Goal: Task Accomplishment & Management: Use online tool/utility

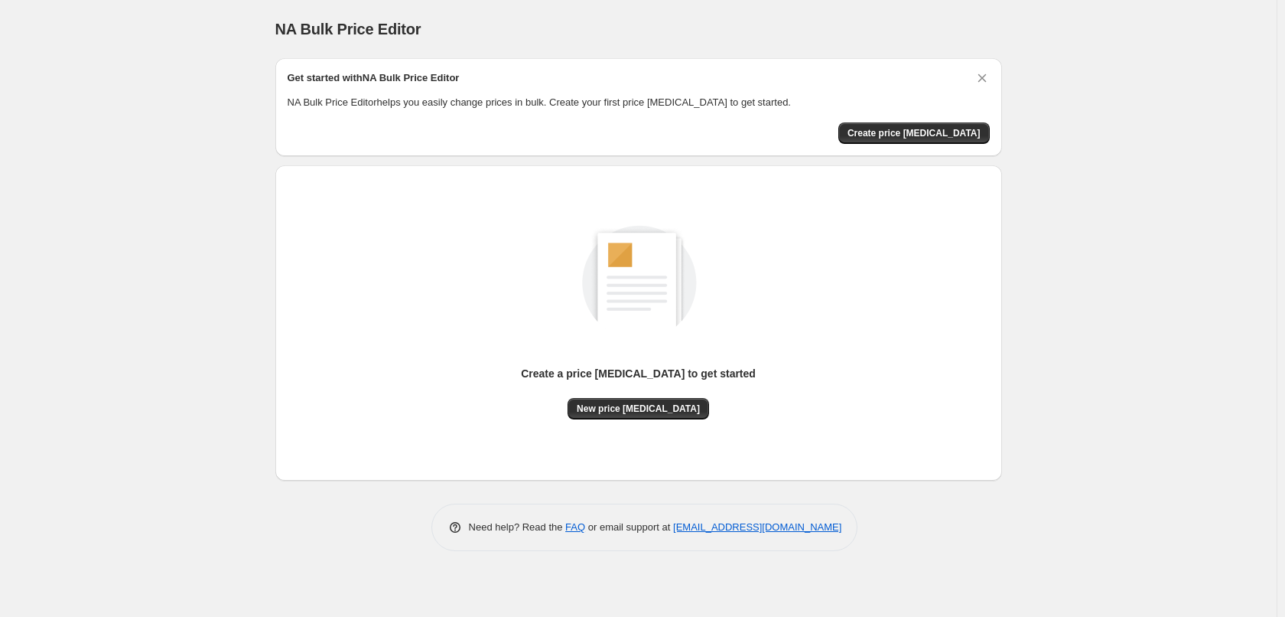
click at [1141, 279] on div "NA Bulk Price Editor. This page is ready NA Bulk Price Editor Get started with …" at bounding box center [638, 308] width 1277 height 617
click at [632, 411] on span "New price [MEDICAL_DATA]" at bounding box center [638, 408] width 123 height 12
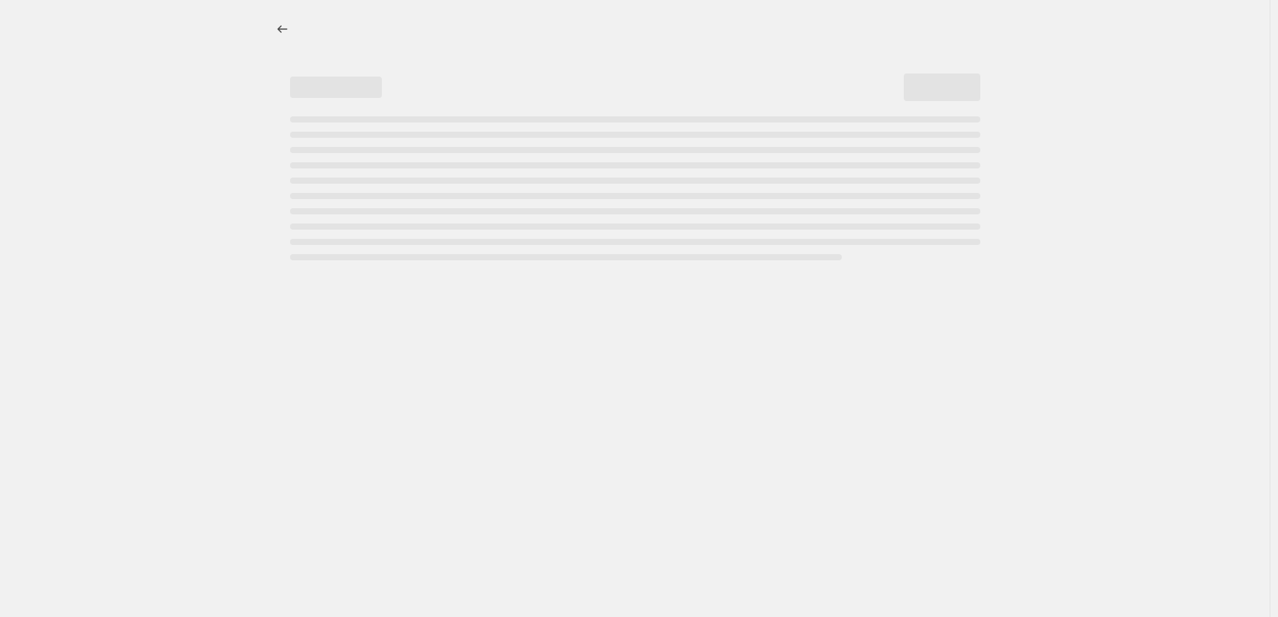
select select "percentage"
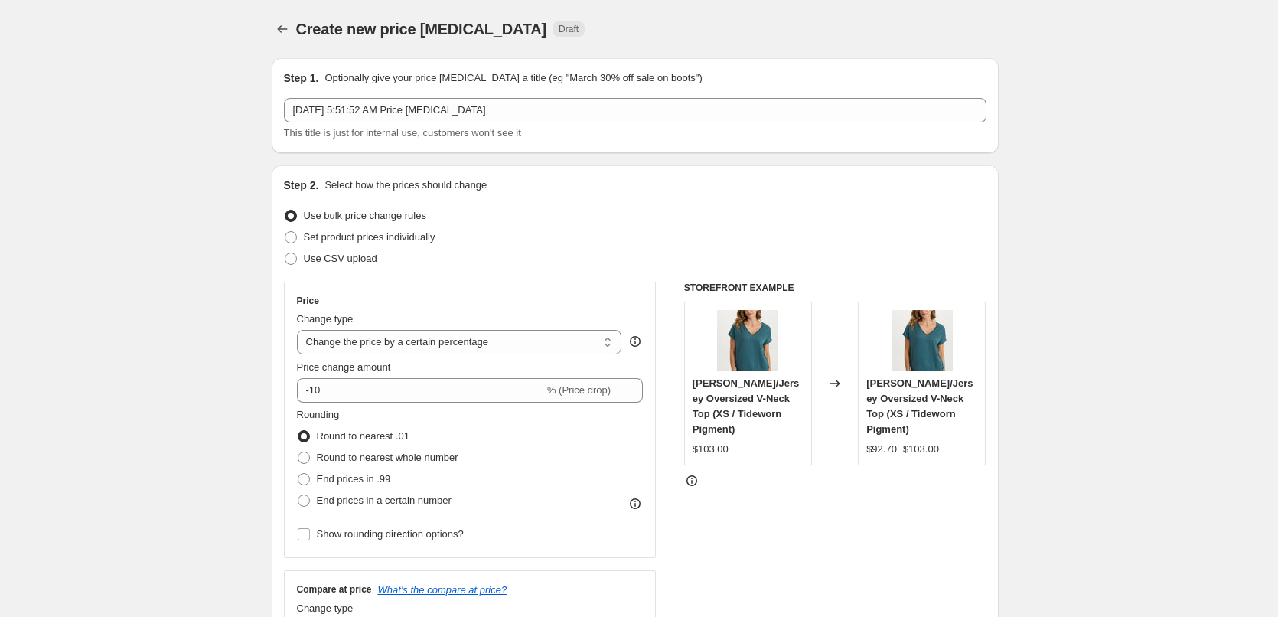
scroll to position [77, 0]
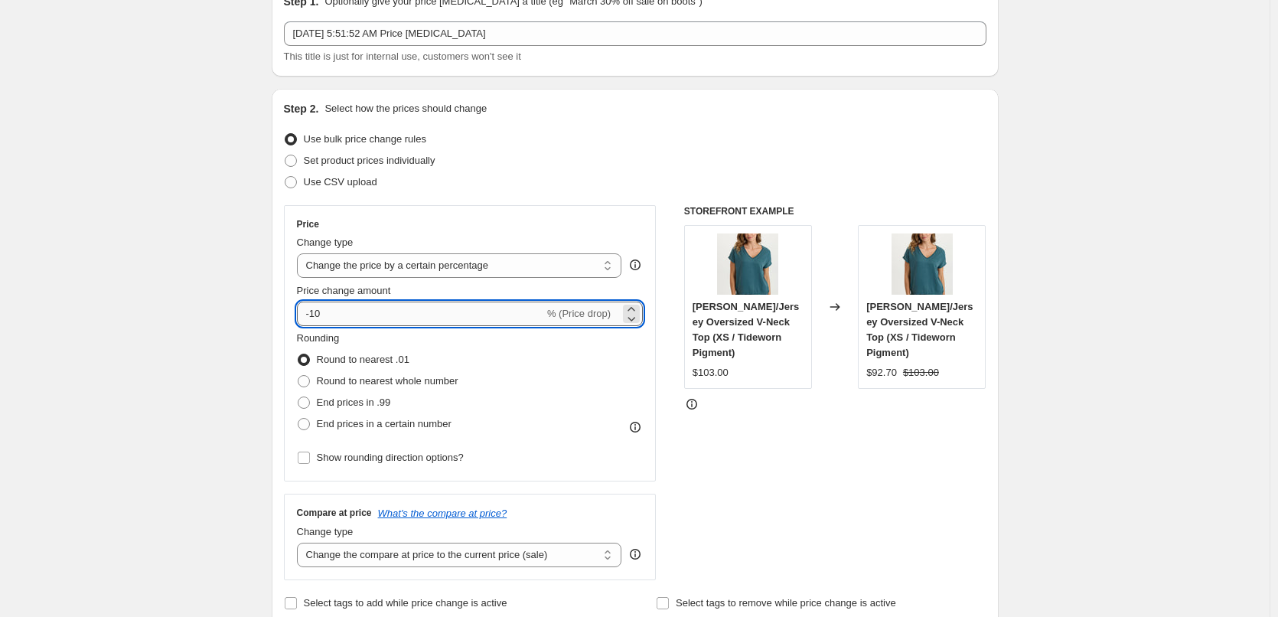
click at [330, 321] on input "-10" at bounding box center [420, 313] width 247 height 24
type input "-1"
type input "-30"
click at [591, 318] on span "% (Price drop)" at bounding box center [578, 313] width 63 height 11
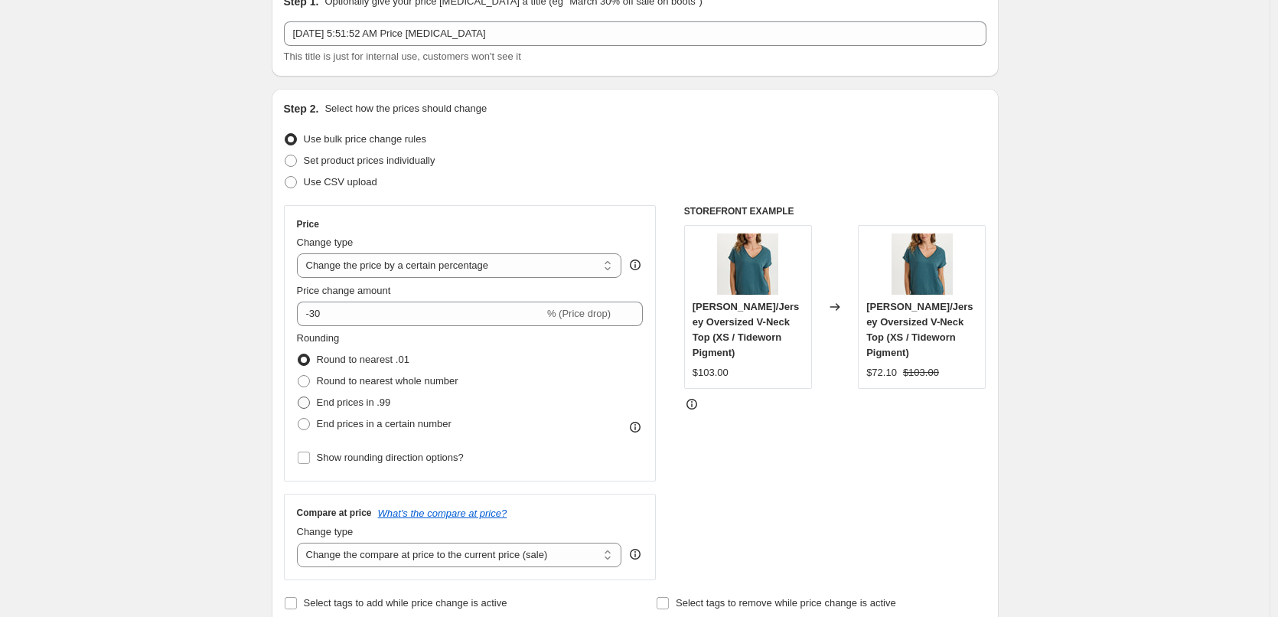
click at [310, 403] on span at bounding box center [304, 402] width 12 height 12
click at [298, 397] on input "End prices in .99" at bounding box center [298, 396] width 1 height 1
radio input "true"
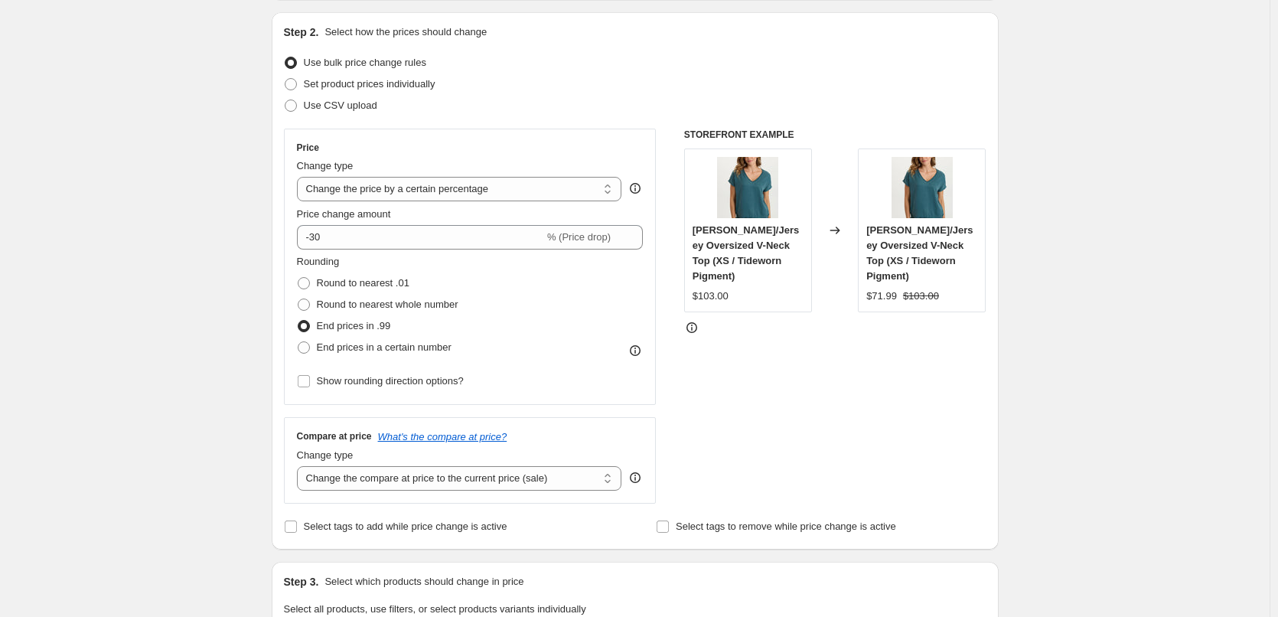
scroll to position [230, 0]
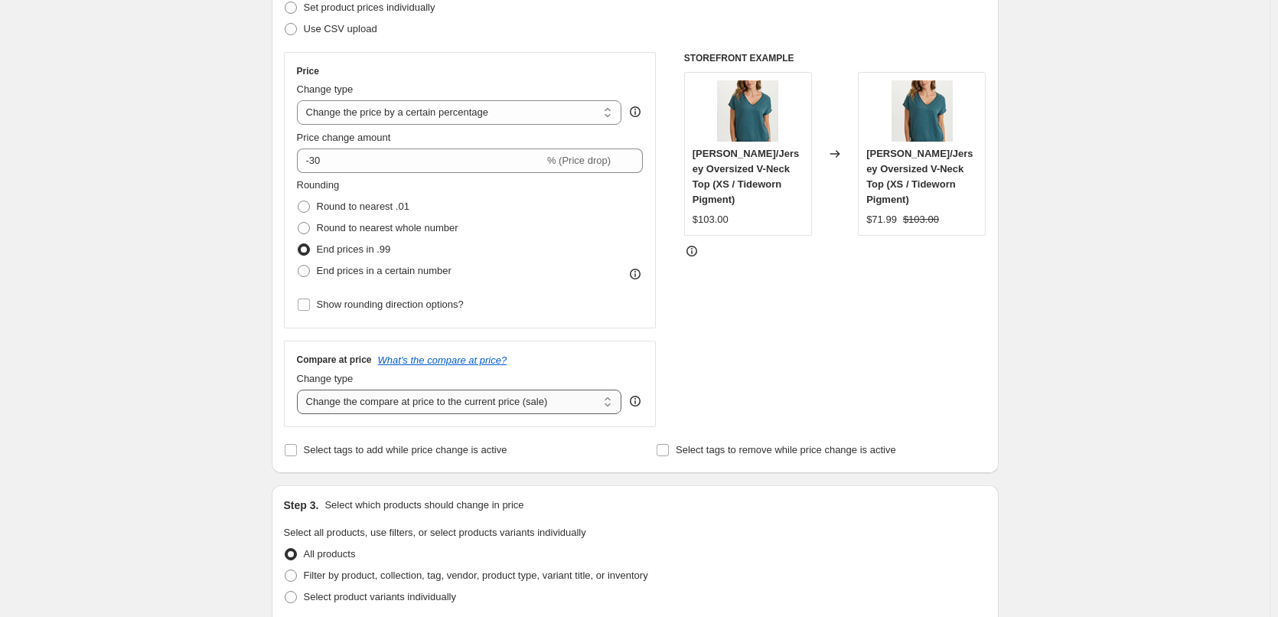
click at [520, 406] on select "Change the compare at price to the current price (sale) Change the compare at p…" at bounding box center [459, 401] width 325 height 24
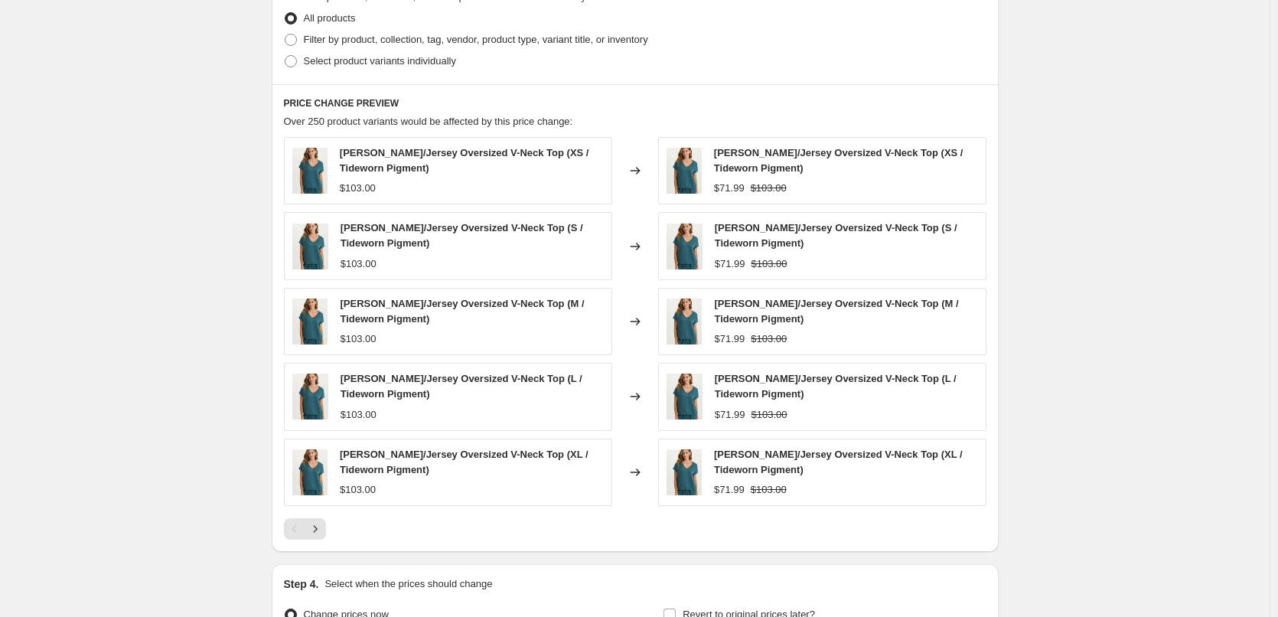
scroll to position [938, 0]
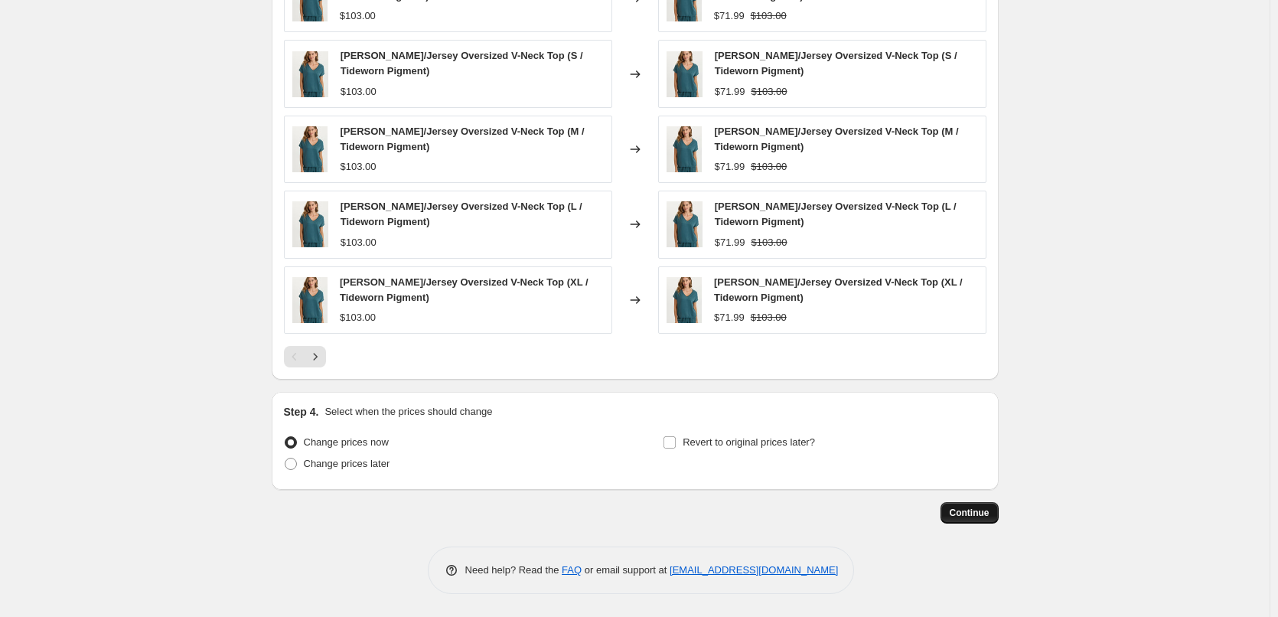
click at [957, 513] on span "Continue" at bounding box center [969, 512] width 40 height 12
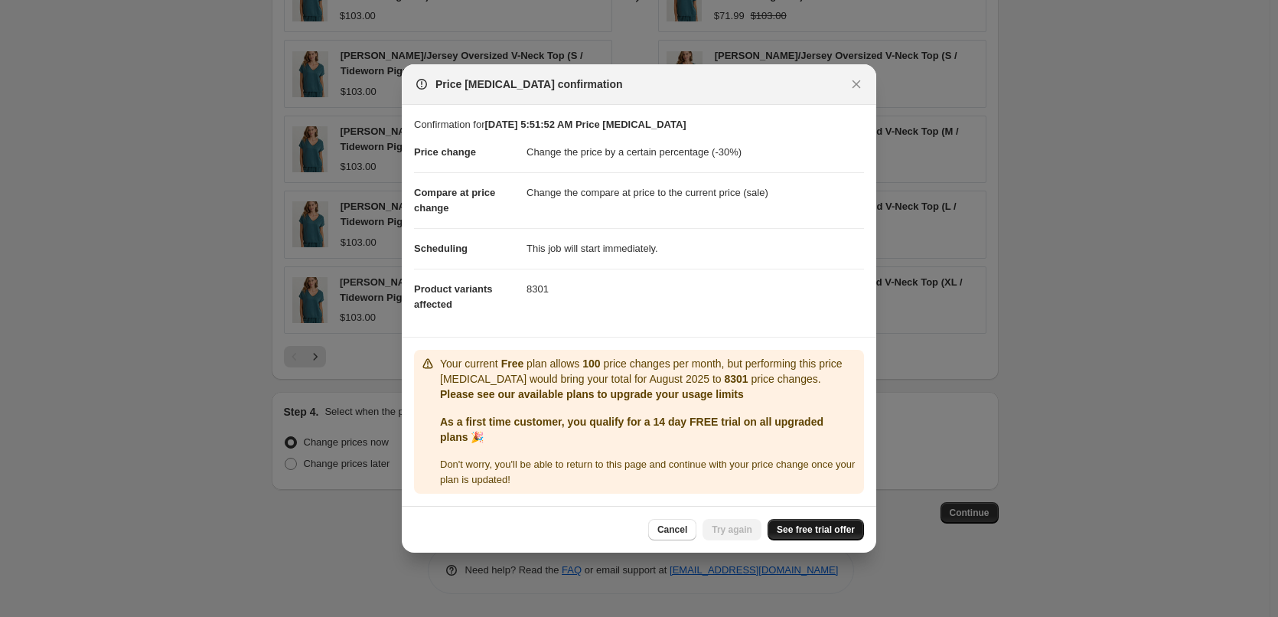
click at [812, 526] on span "See free trial offer" at bounding box center [816, 529] width 78 height 12
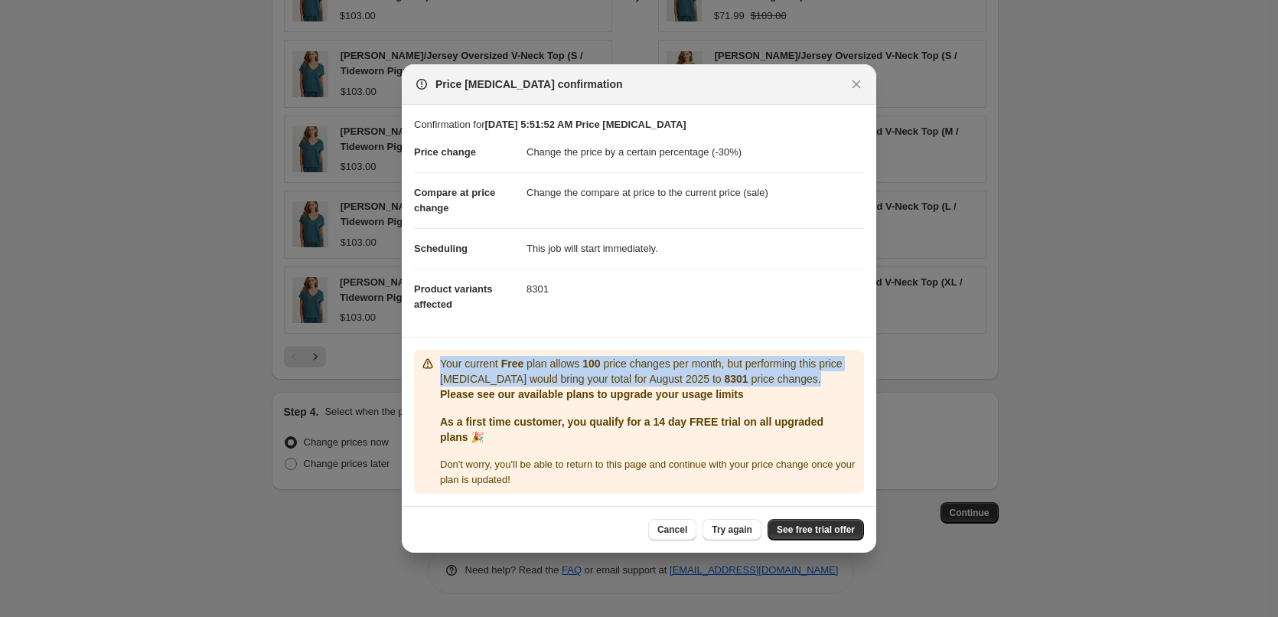
drag, startPoint x: 798, startPoint y: 380, endPoint x: 438, endPoint y: 361, distance: 360.1
click at [438, 361] on div "Your current Free plan allows 100 price changes per month, but performing this …" at bounding box center [639, 422] width 438 height 132
copy p "Your current Free plan allows 100 price changes per month, but performing this …"
click at [815, 526] on span "See free trial offer" at bounding box center [816, 529] width 78 height 12
click at [859, 85] on icon "Close" at bounding box center [855, 84] width 15 height 15
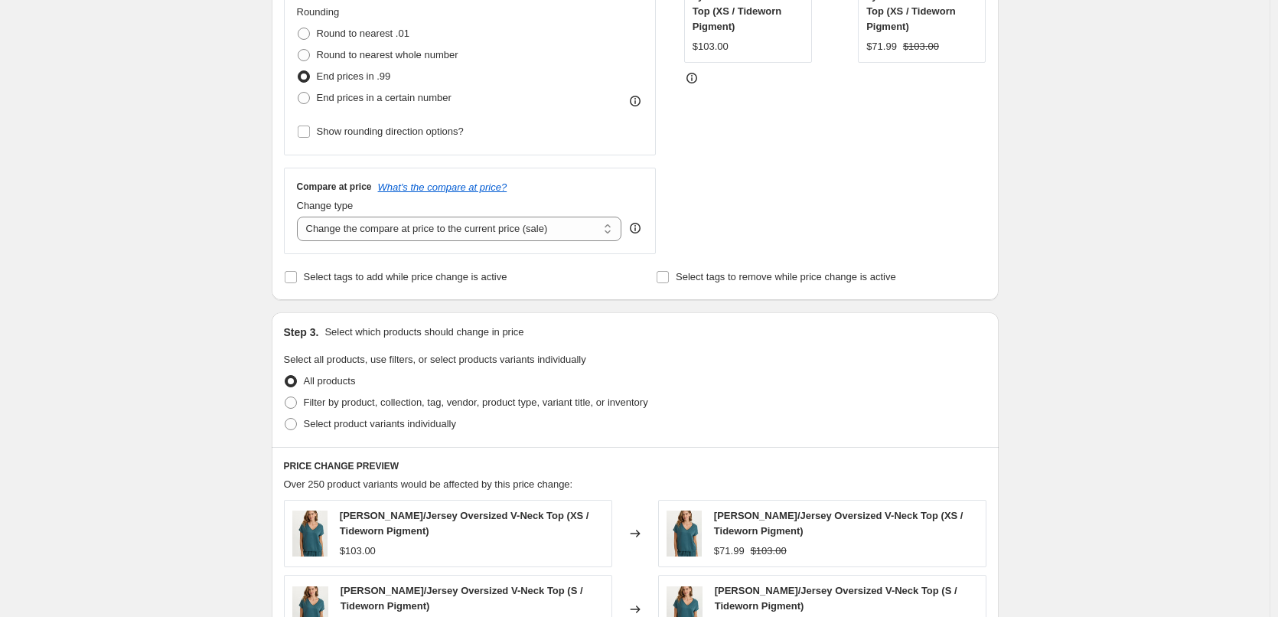
scroll to position [0, 0]
